Goal: Task Accomplishment & Management: Manage account settings

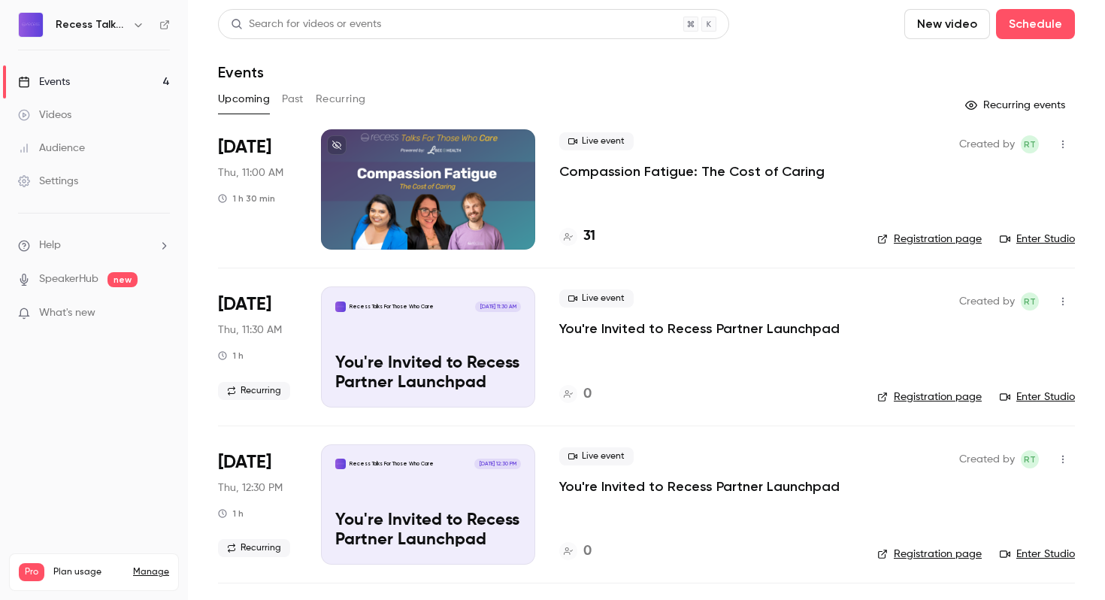
click at [629, 169] on p "Compassion Fatigue: The Cost of Caring" at bounding box center [691, 171] width 265 height 18
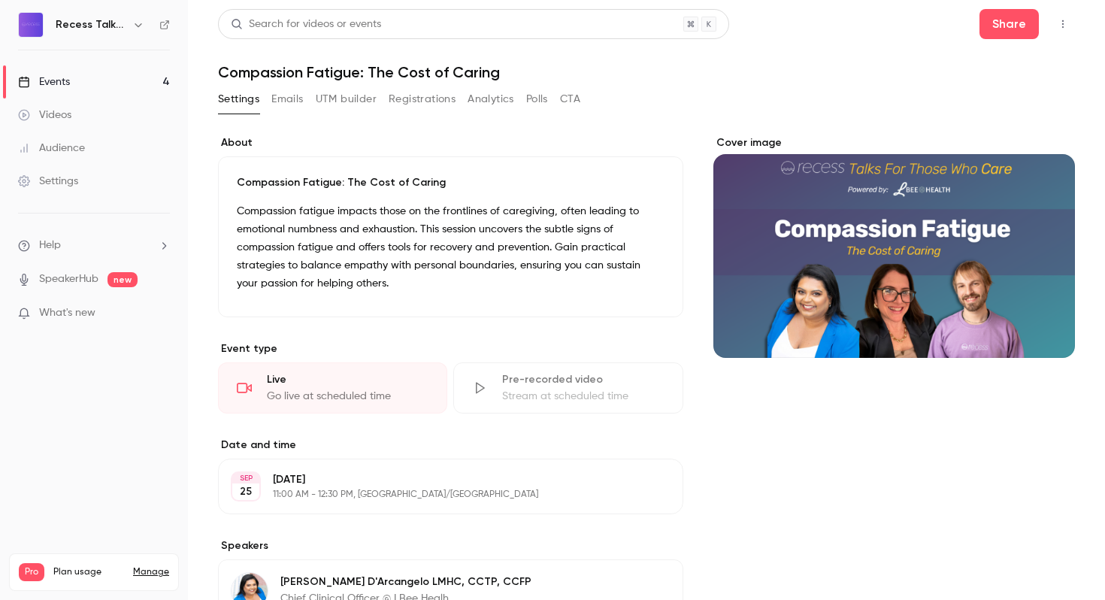
click at [434, 108] on button "Registrations" at bounding box center [422, 99] width 67 height 24
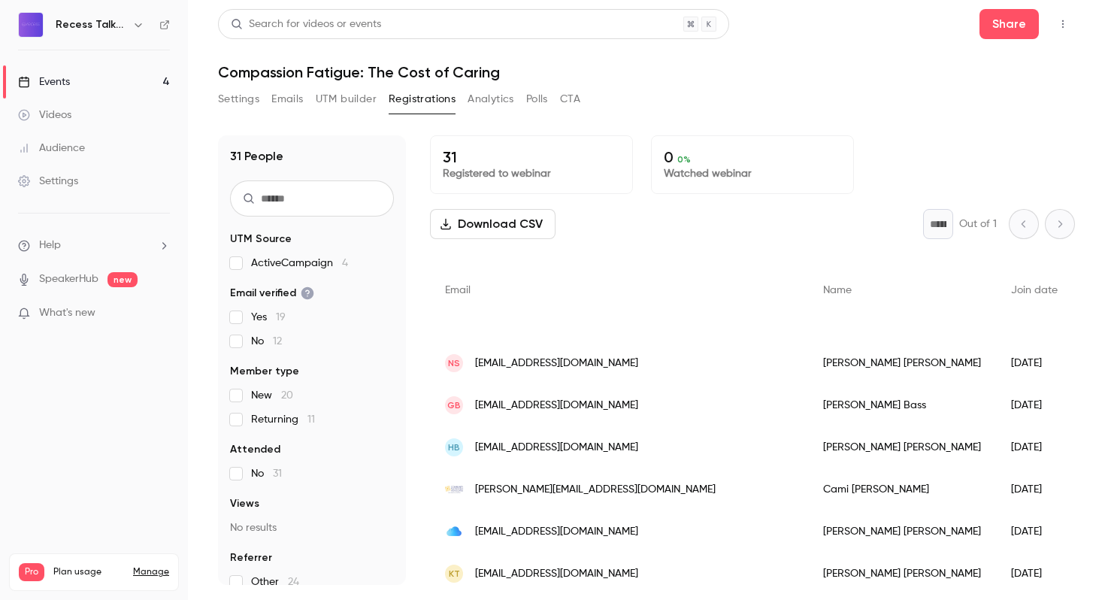
click at [712, 159] on p "0 0 %" at bounding box center [752, 157] width 177 height 18
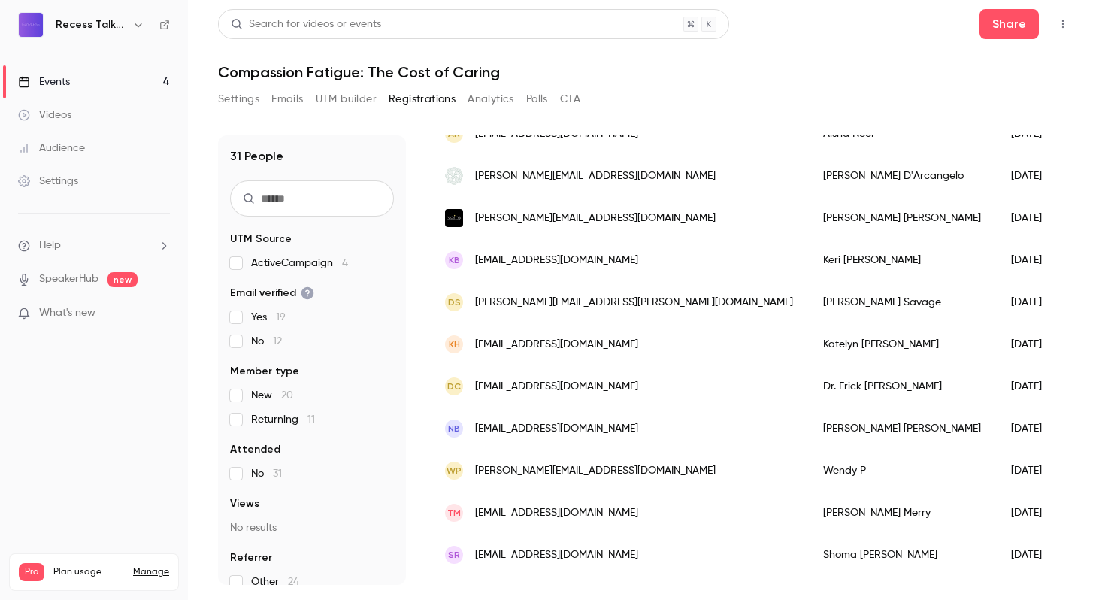
scroll to position [976, 0]
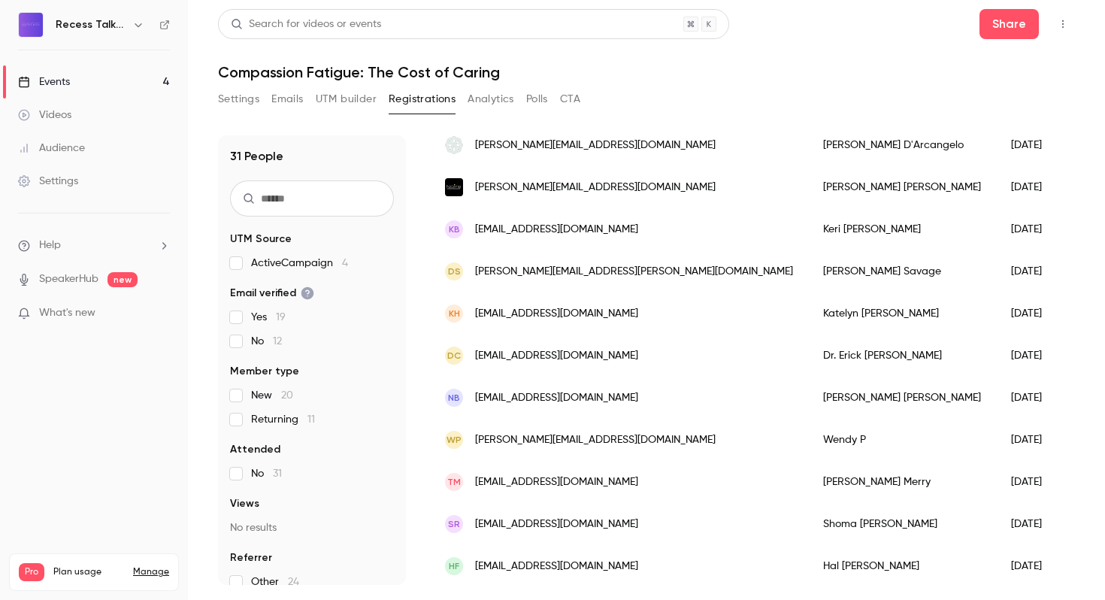
click at [241, 324] on label "Yes 19" at bounding box center [312, 317] width 164 height 15
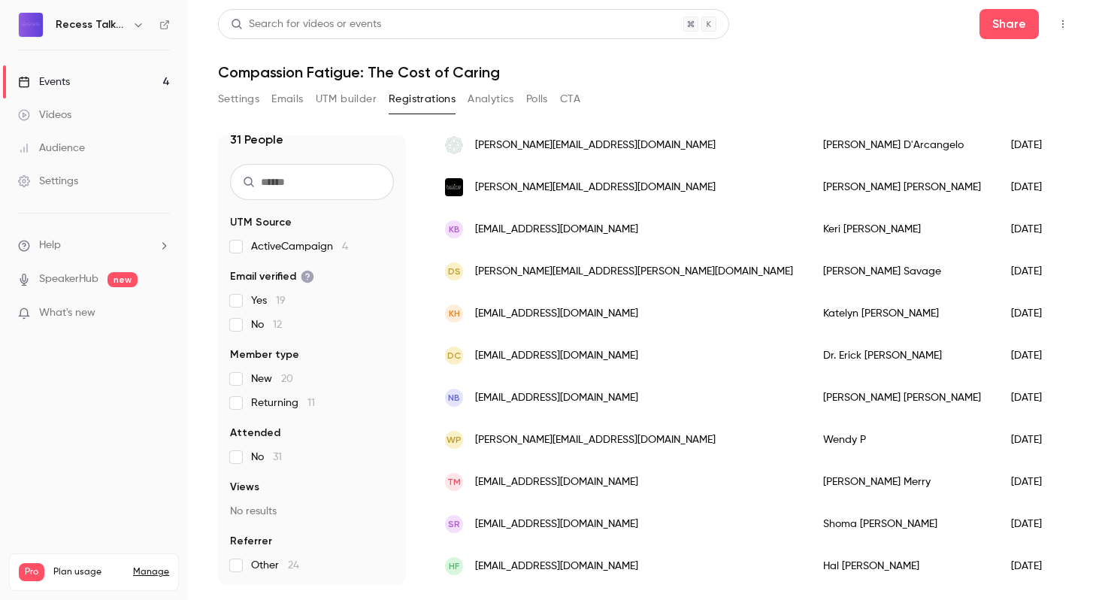
click at [238, 556] on fieldset "Referrer Other 24" at bounding box center [312, 553] width 164 height 39
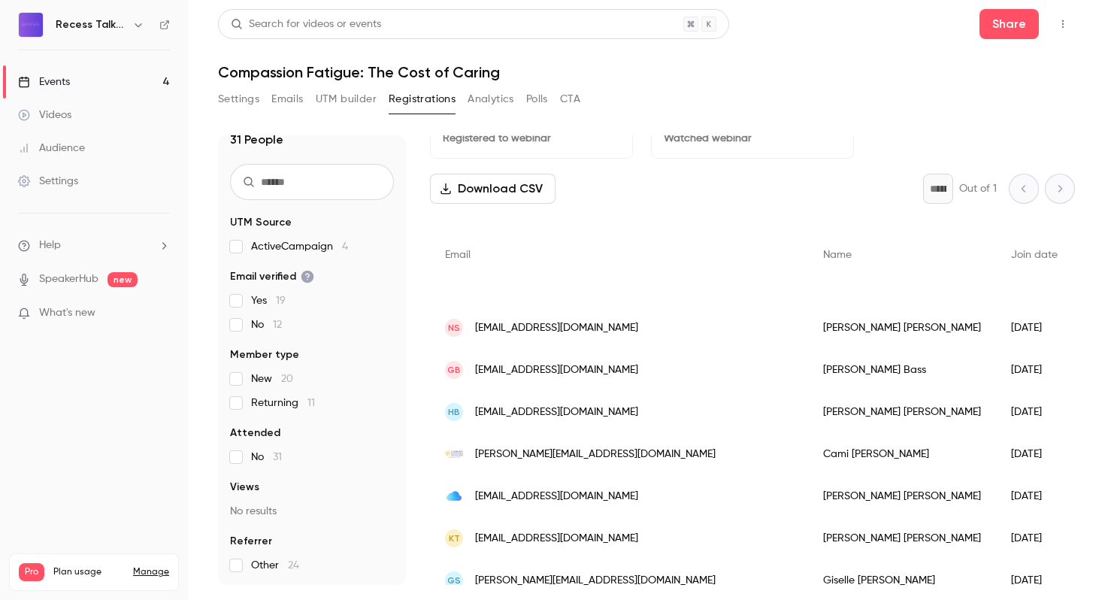
scroll to position [0, 0]
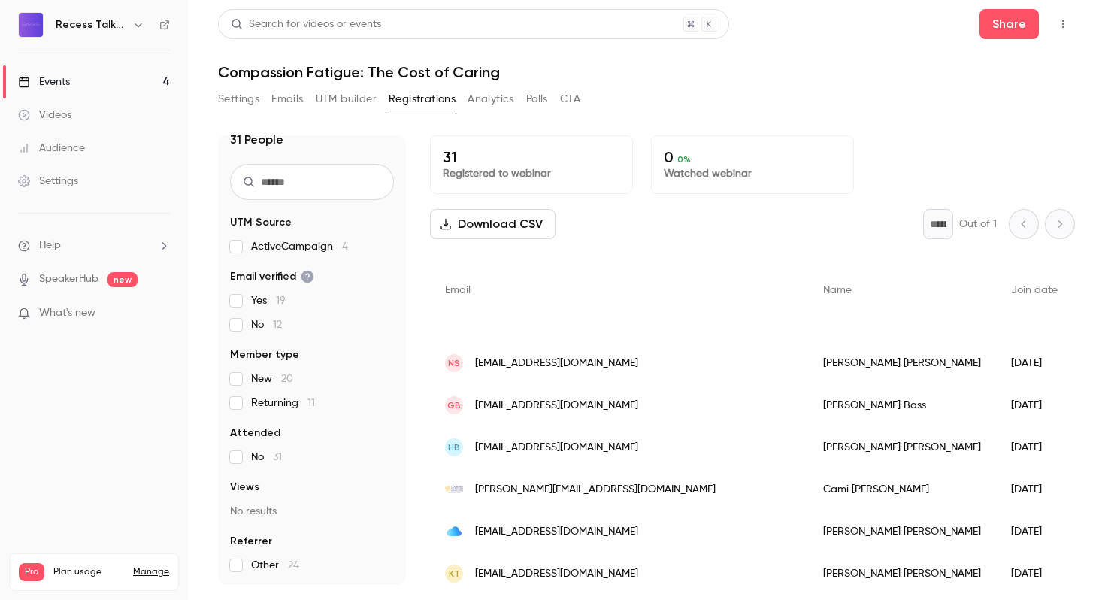
click at [131, 78] on link "Events 4" at bounding box center [94, 81] width 188 height 33
